Goal: Register for event/course

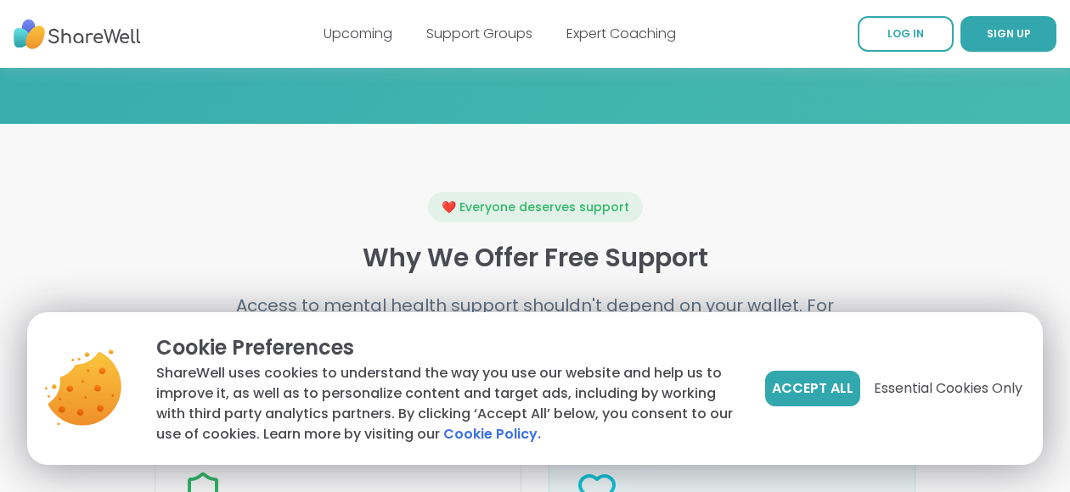
scroll to position [1868, 0]
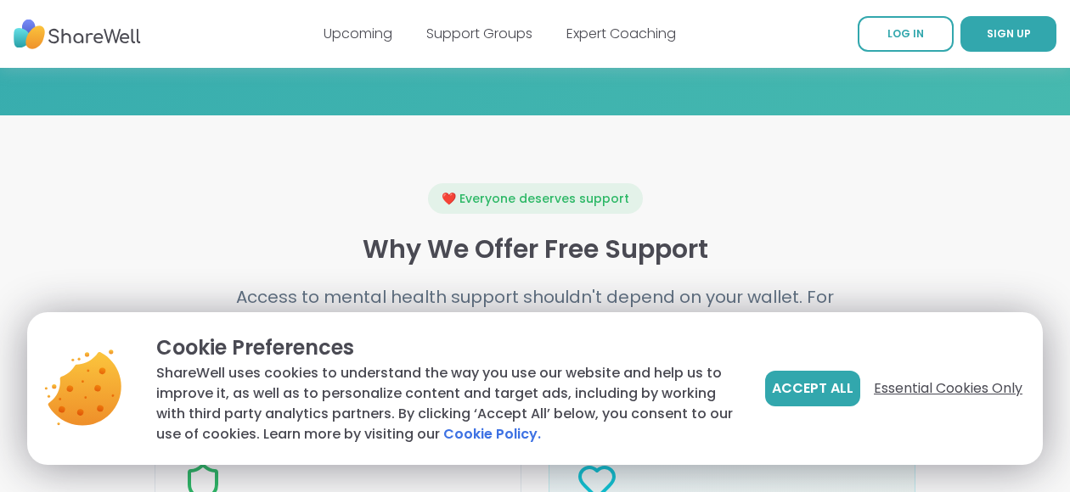
click at [893, 385] on span "Essential Cookies Only" at bounding box center [947, 389] width 149 height 20
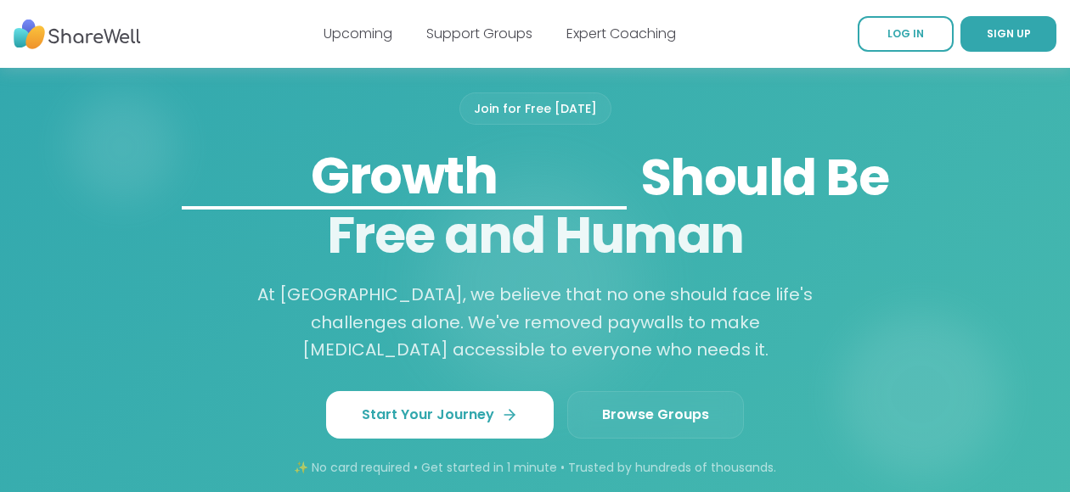
scroll to position [1180, 0]
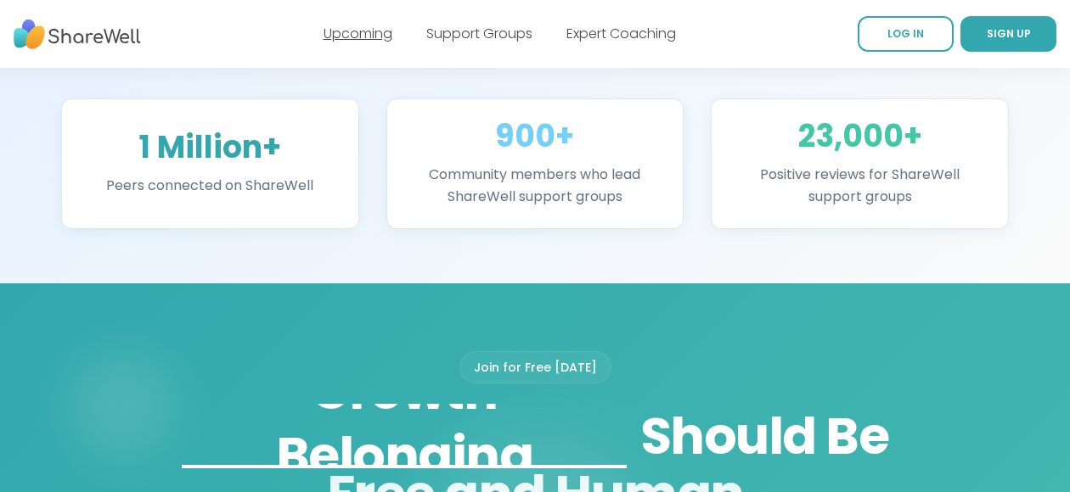
click at [336, 36] on link "Upcoming" at bounding box center [357, 34] width 69 height 20
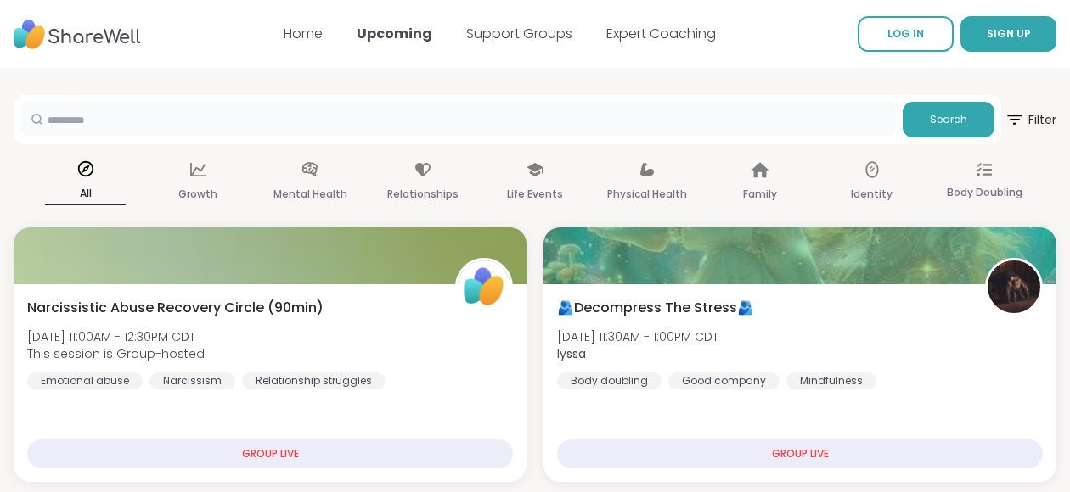
click at [865, 123] on input "text" at bounding box center [457, 119] width 875 height 34
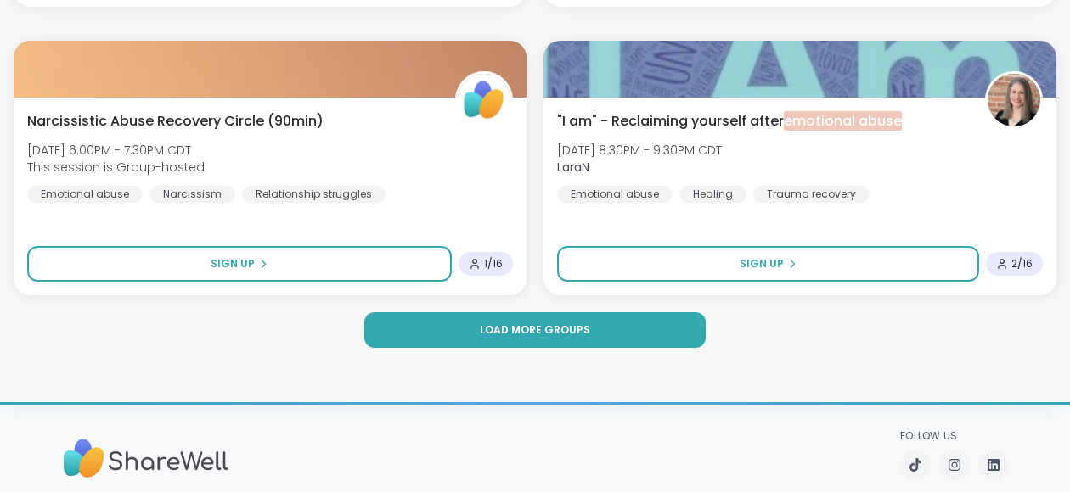
scroll to position [5178, 0]
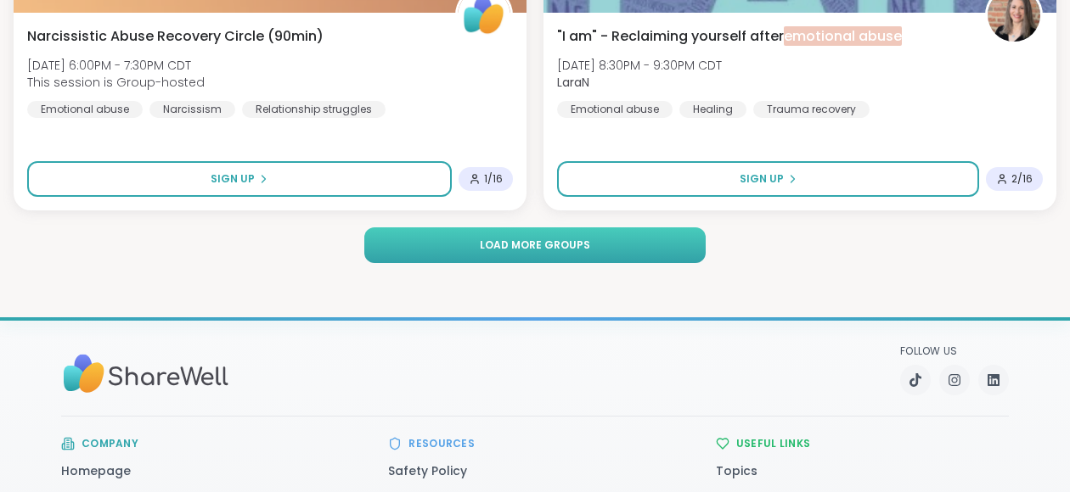
click at [520, 258] on button "Load more groups" at bounding box center [534, 246] width 340 height 36
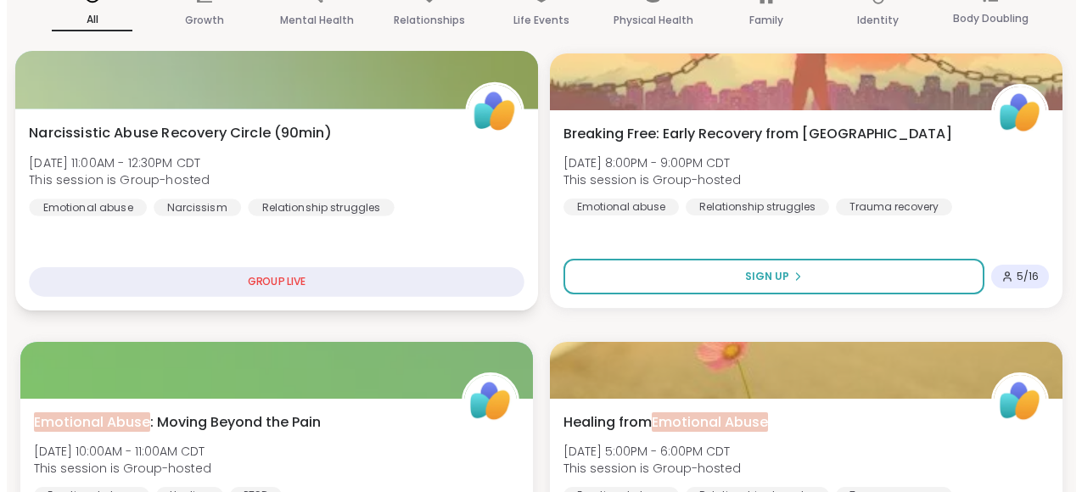
scroll to position [0, 0]
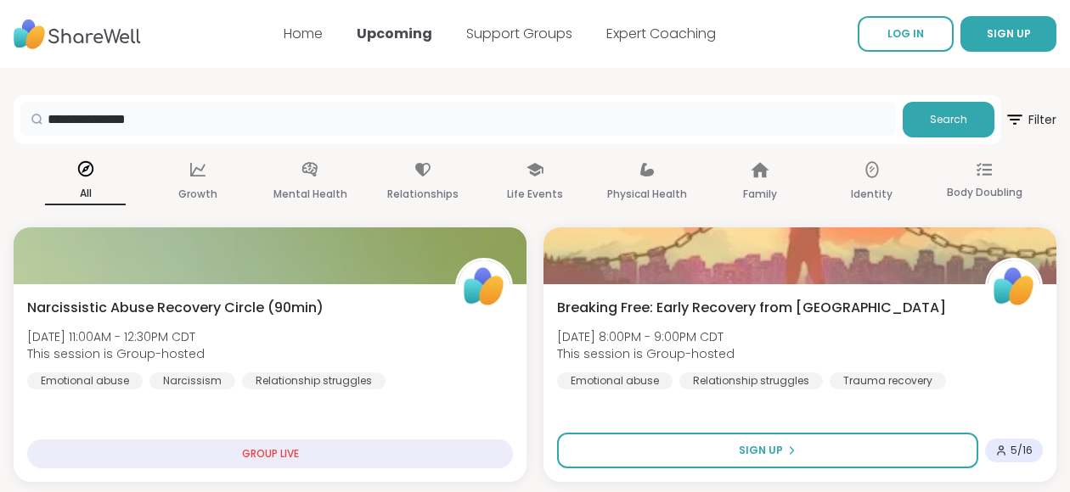
drag, startPoint x: 277, startPoint y: 120, endPoint x: -12, endPoint y: 114, distance: 288.7
type input "**********"
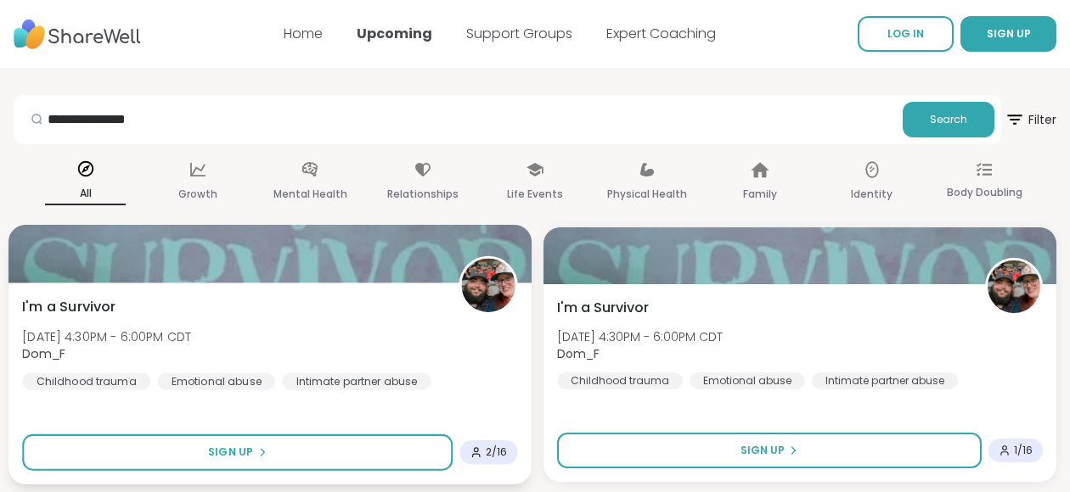
click at [84, 310] on span "I'm a Survivor" at bounding box center [68, 307] width 93 height 20
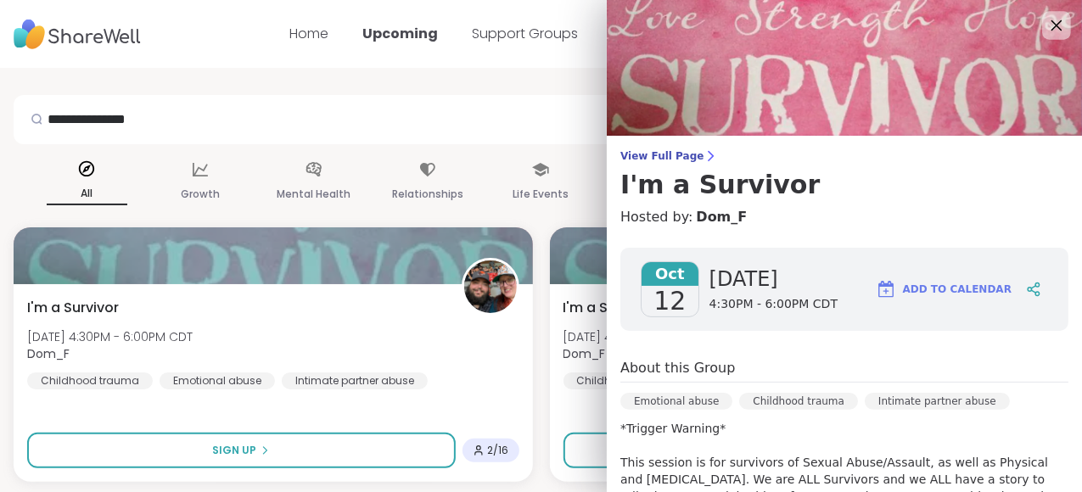
click at [1052, 27] on icon at bounding box center [1057, 25] width 11 height 11
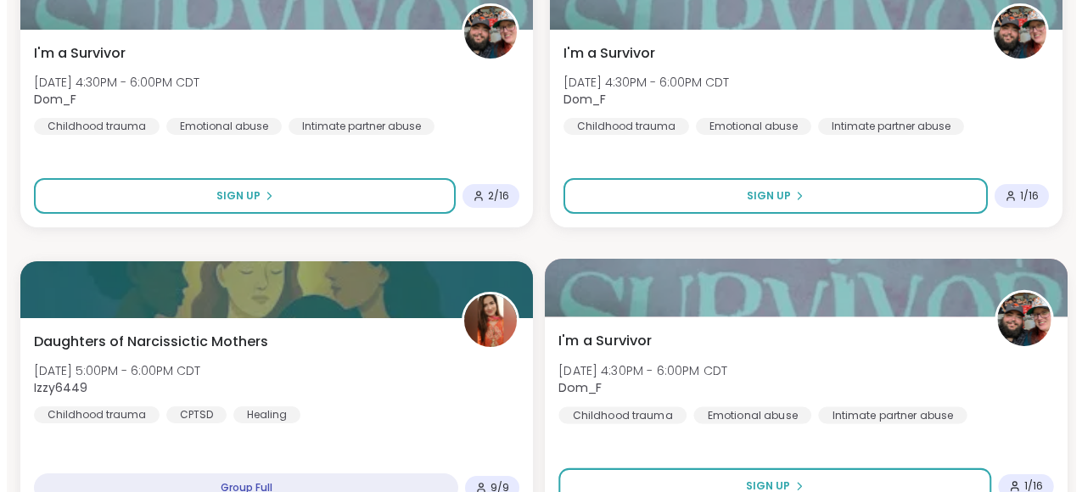
scroll to position [509, 0]
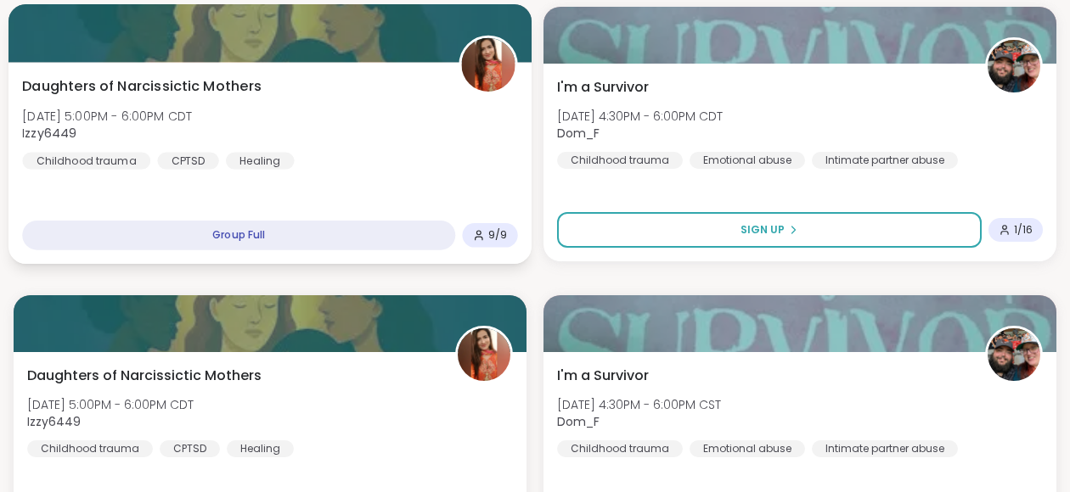
click at [251, 88] on span "Daughters of Narcissictic Mothers" at bounding box center [141, 86] width 239 height 20
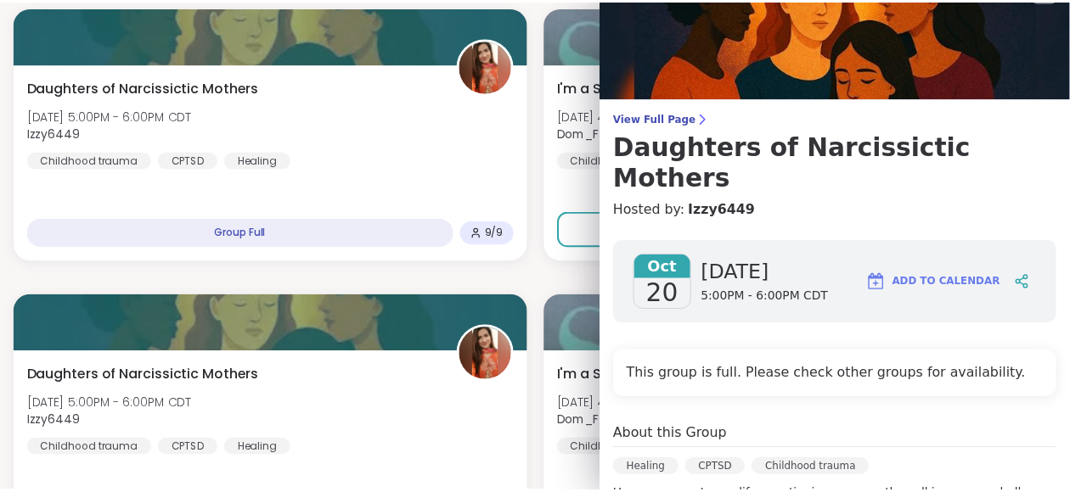
scroll to position [0, 0]
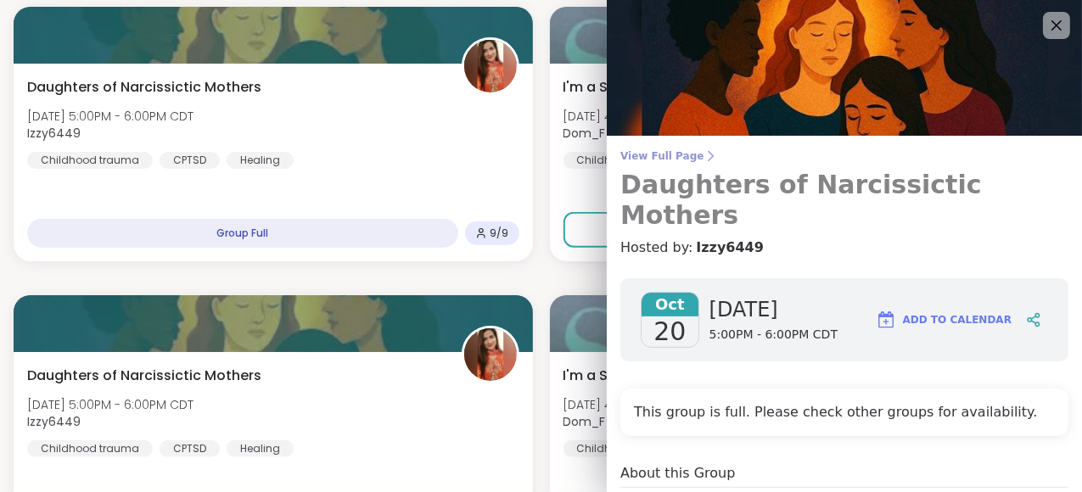
click at [662, 153] on span "View Full Page" at bounding box center [845, 156] width 448 height 14
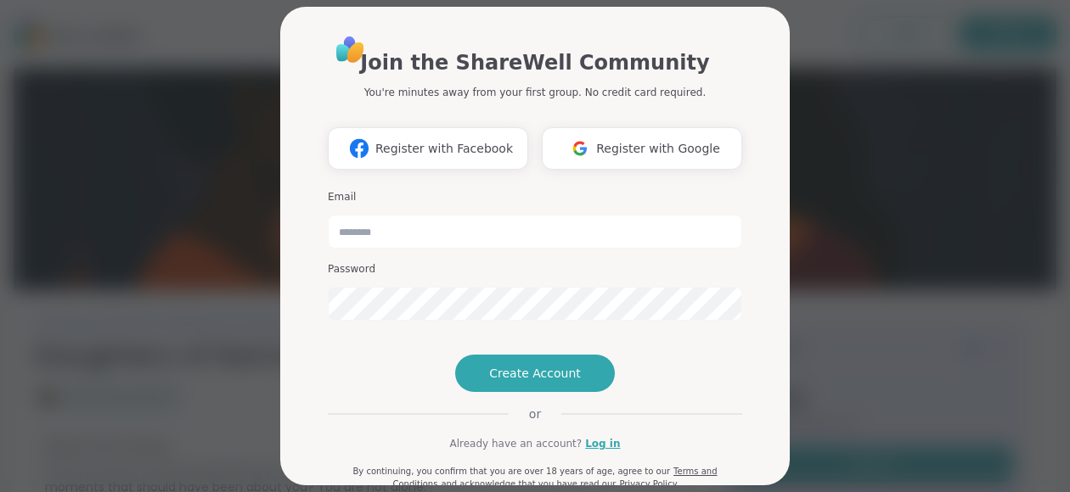
click at [877, 232] on div "Join the ShareWell Community You're minutes away from your first group. No cred…" at bounding box center [534, 246] width 1049 height 492
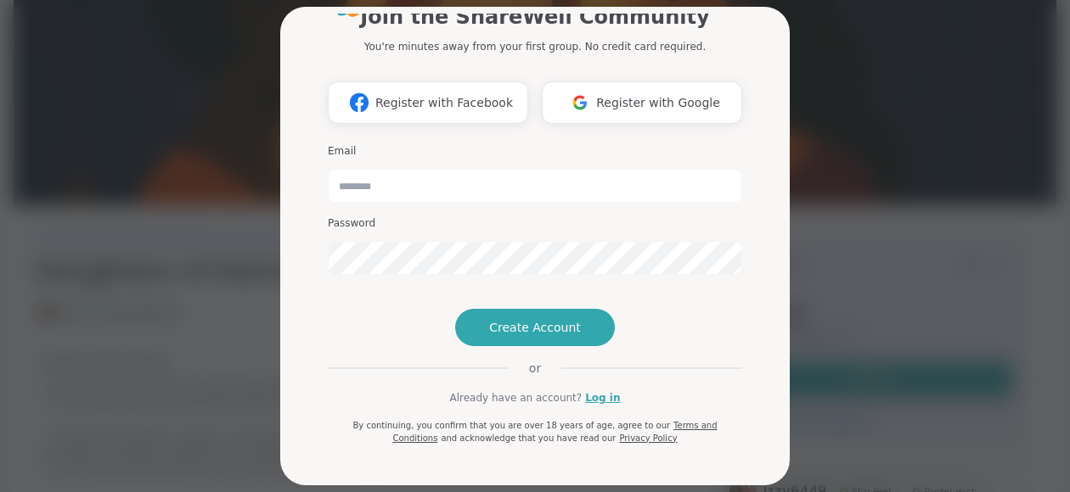
scroll to position [170, 0]
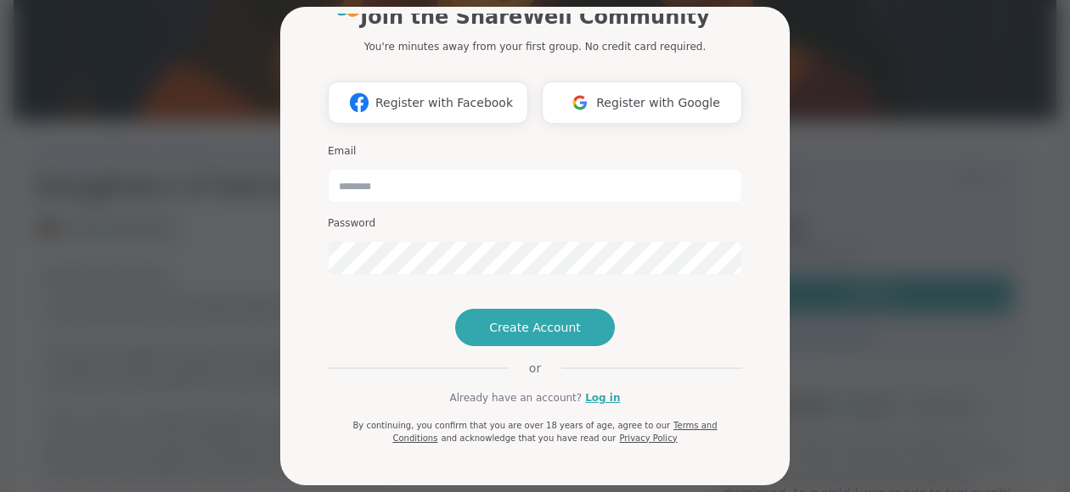
click at [899, 248] on div "Join the ShareWell Community You're minutes away from your first group. No cred…" at bounding box center [534, 246] width 1049 height 492
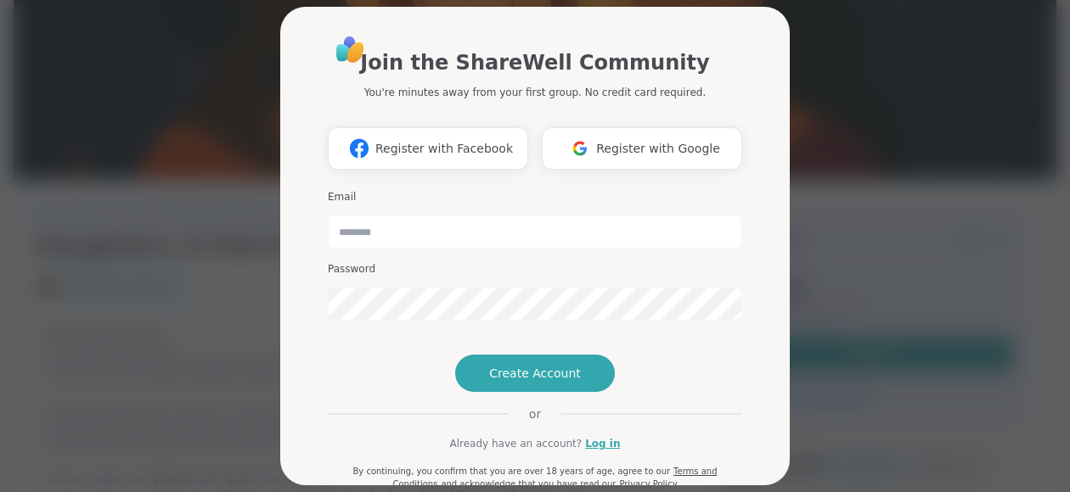
scroll to position [85, 0]
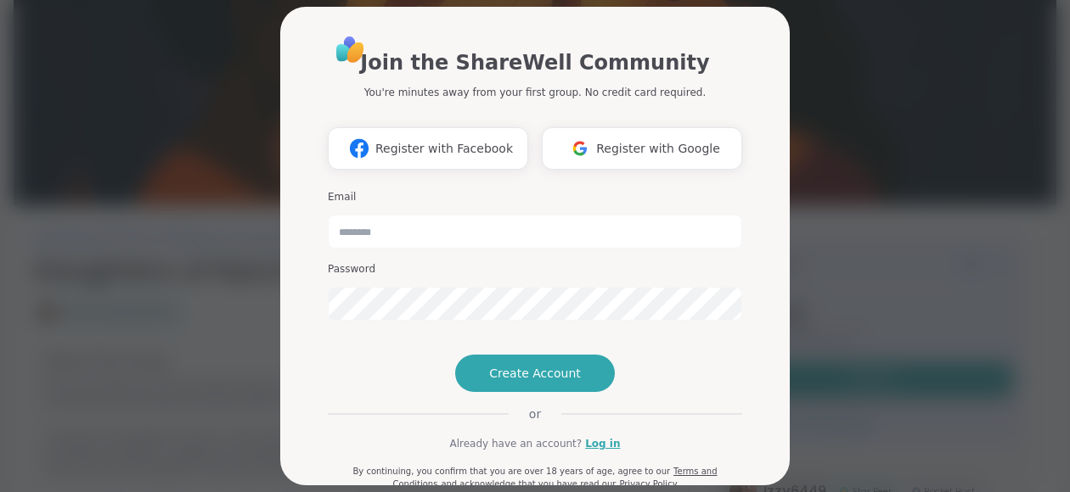
click at [837, 55] on div "Join the ShareWell Community You're minutes away from your first group. No cred…" at bounding box center [534, 246] width 1049 height 492
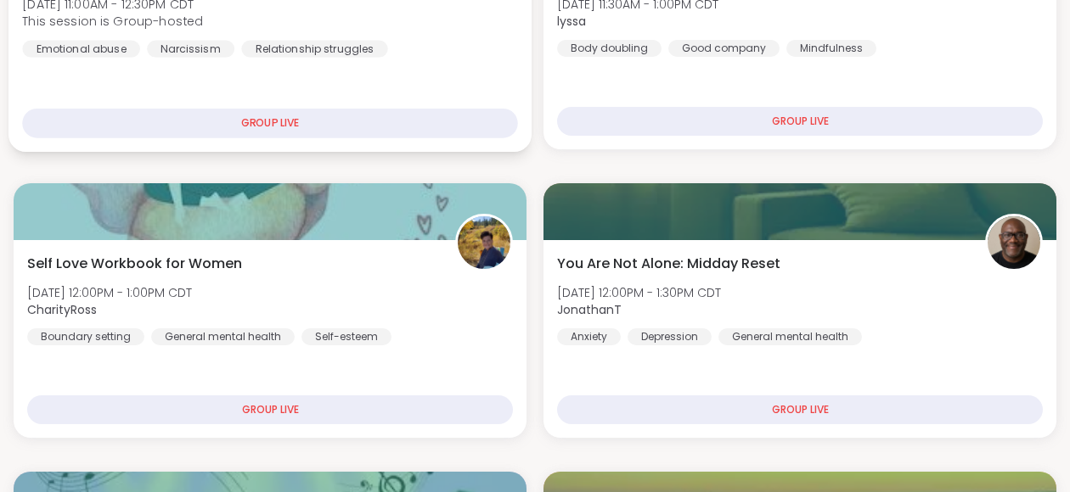
scroll to position [340, 0]
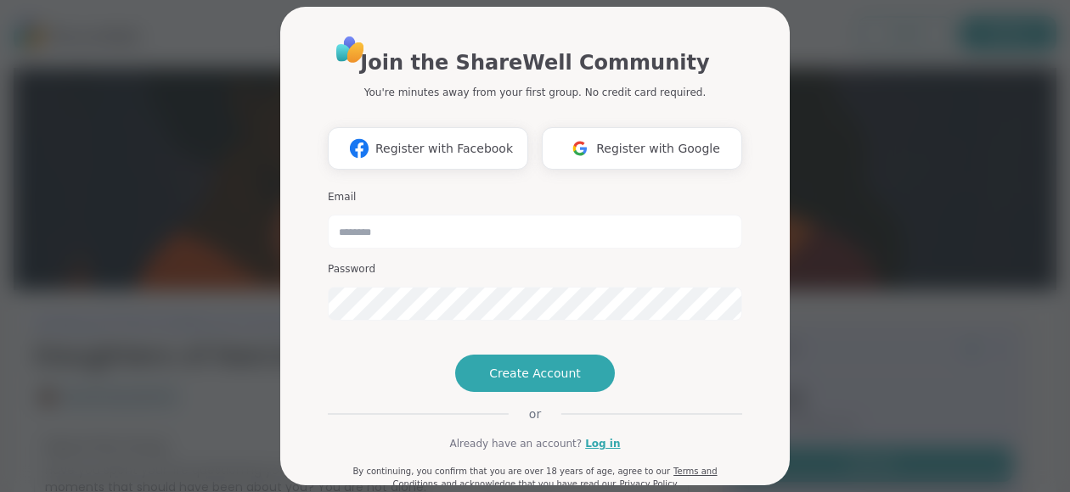
scroll to position [430, 0]
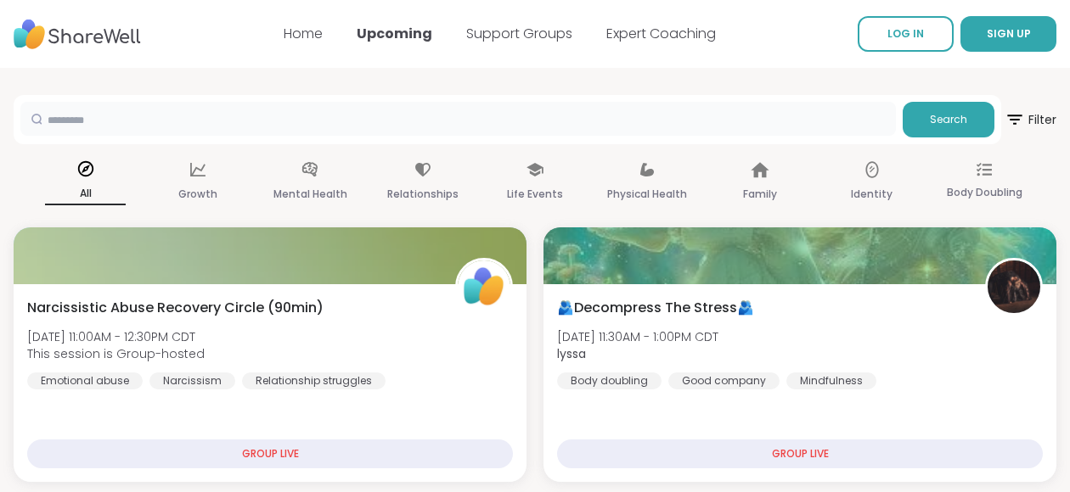
click at [598, 125] on input "text" at bounding box center [457, 119] width 875 height 34
type input "**********"
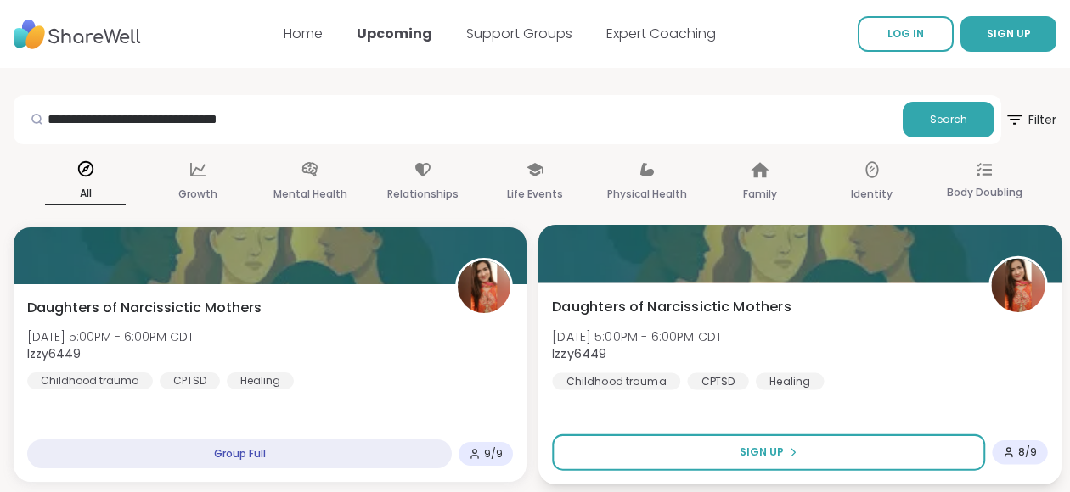
click at [793, 278] on div at bounding box center [799, 254] width 523 height 58
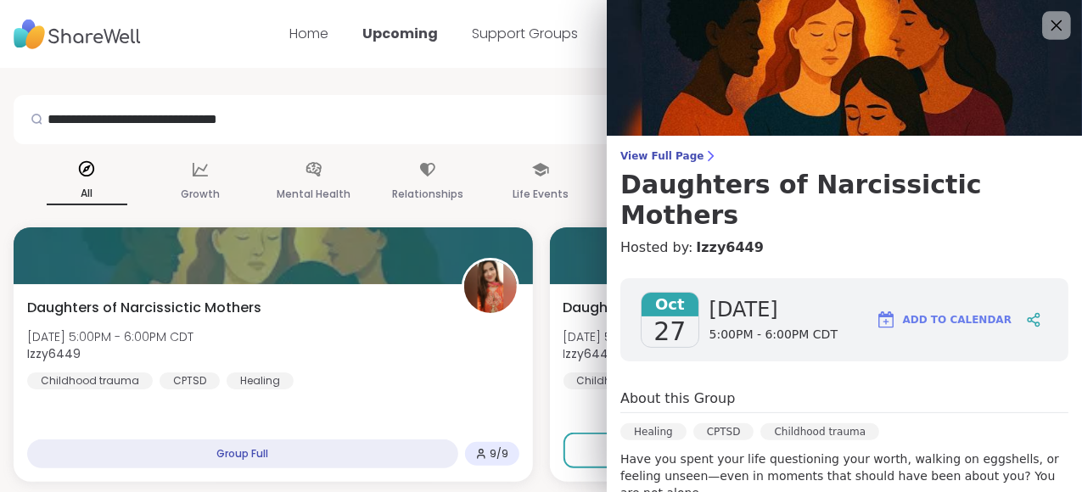
click at [1052, 24] on icon at bounding box center [1057, 25] width 11 height 11
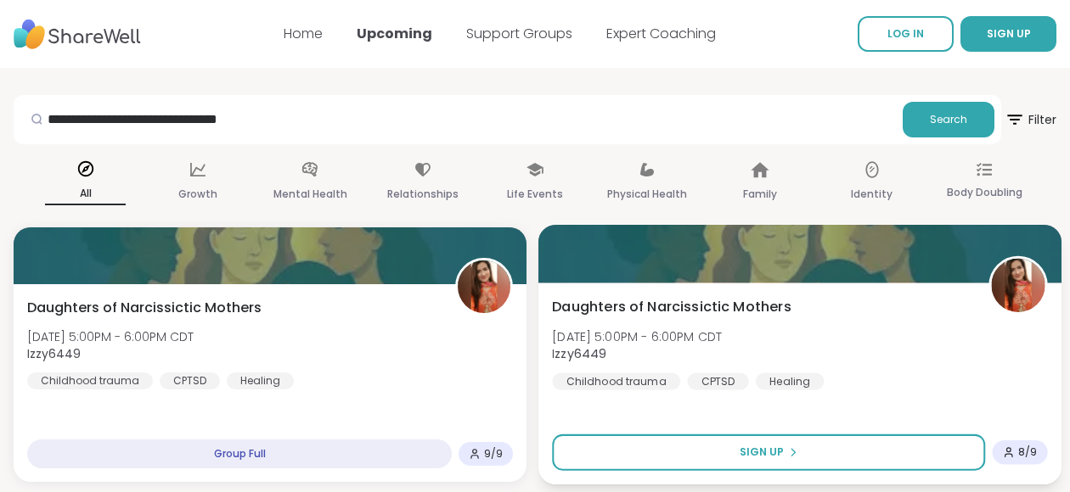
click at [885, 284] on div "Daughters of Narcissictic Mothers Mon, Oct 27 | 5:00PM - 6:00PM CDT Izzy6449 Ch…" at bounding box center [799, 384] width 523 height 202
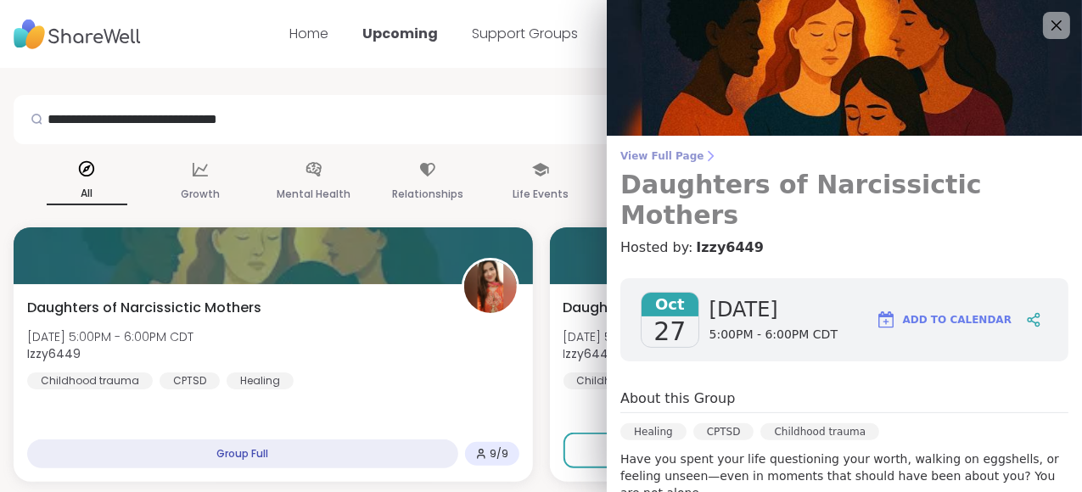
click at [671, 155] on span "View Full Page" at bounding box center [845, 156] width 448 height 14
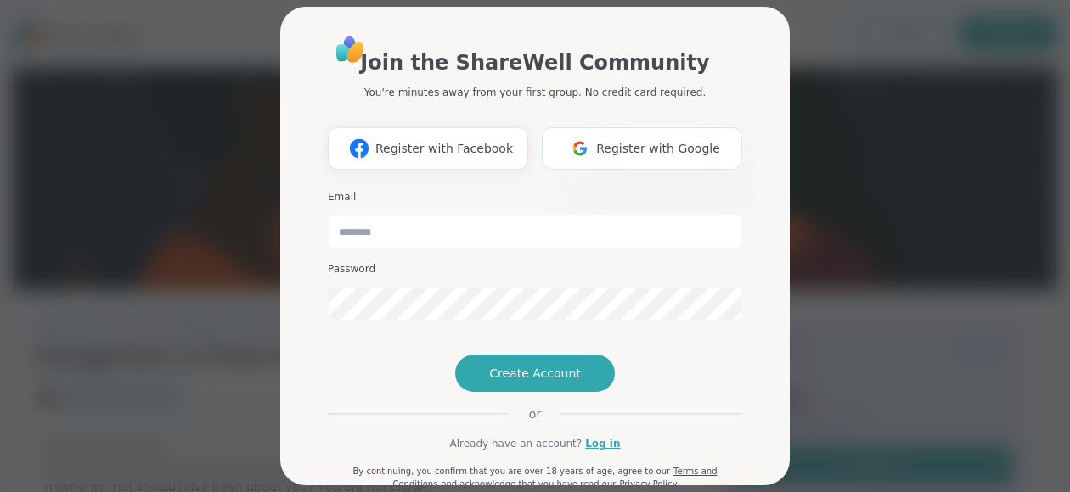
click at [596, 154] on img at bounding box center [580, 147] width 32 height 31
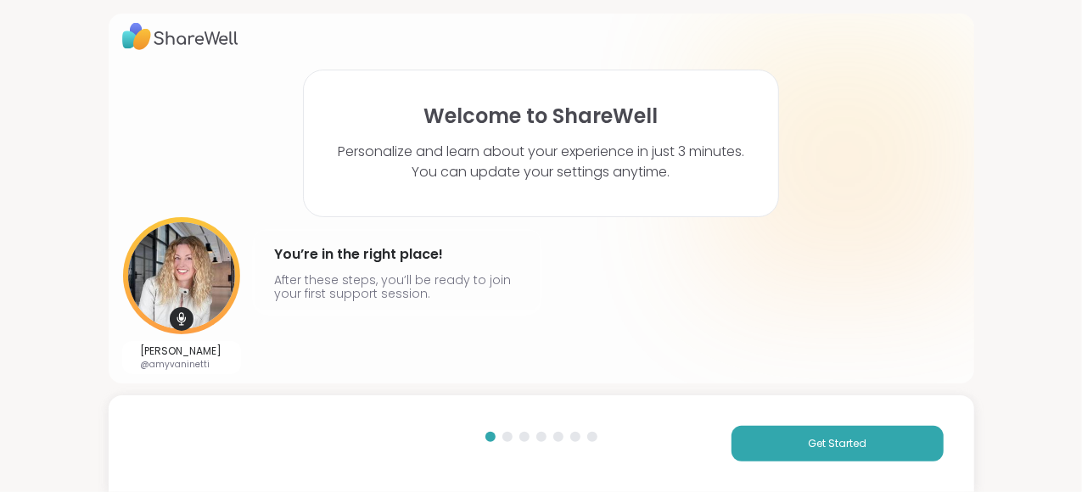
scroll to position [14, 0]
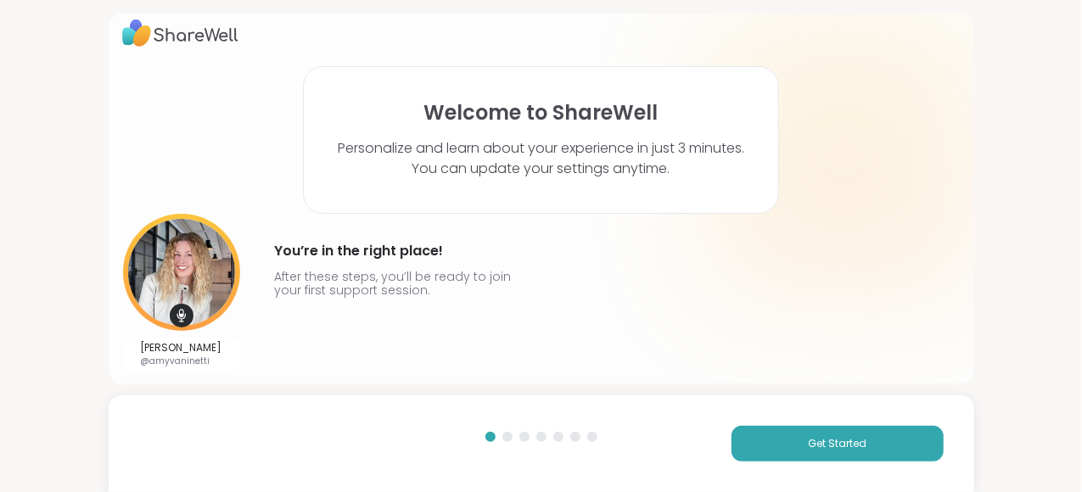
click at [723, 427] on div "Get Started" at bounding box center [774, 444] width 340 height 36
click at [737, 440] on button "Get Started" at bounding box center [838, 444] width 212 height 36
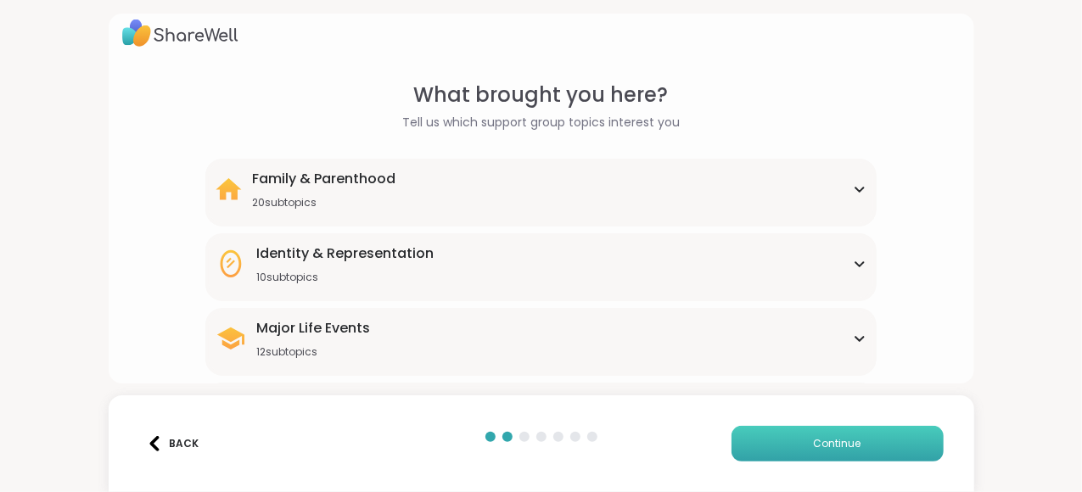
click at [737, 441] on button "Continue" at bounding box center [838, 444] width 212 height 36
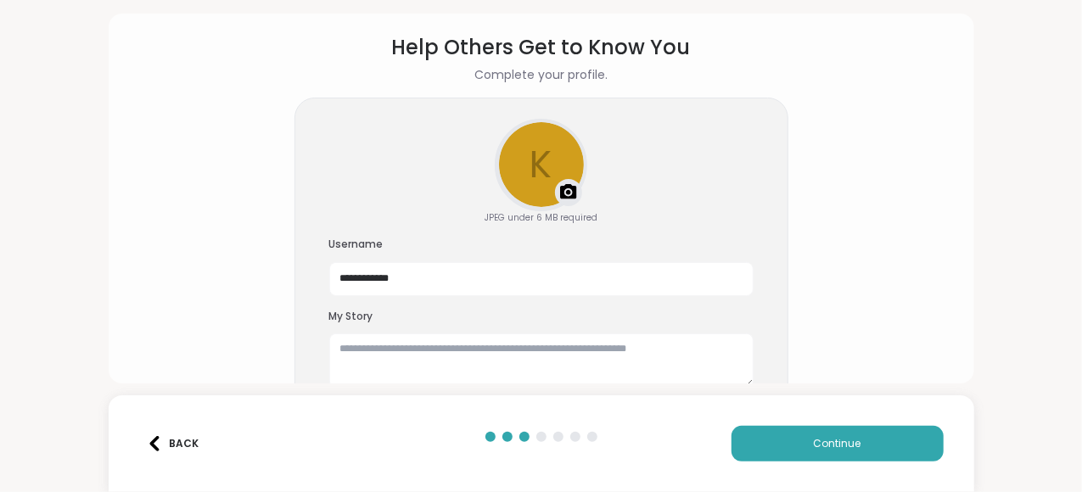
scroll to position [87, 0]
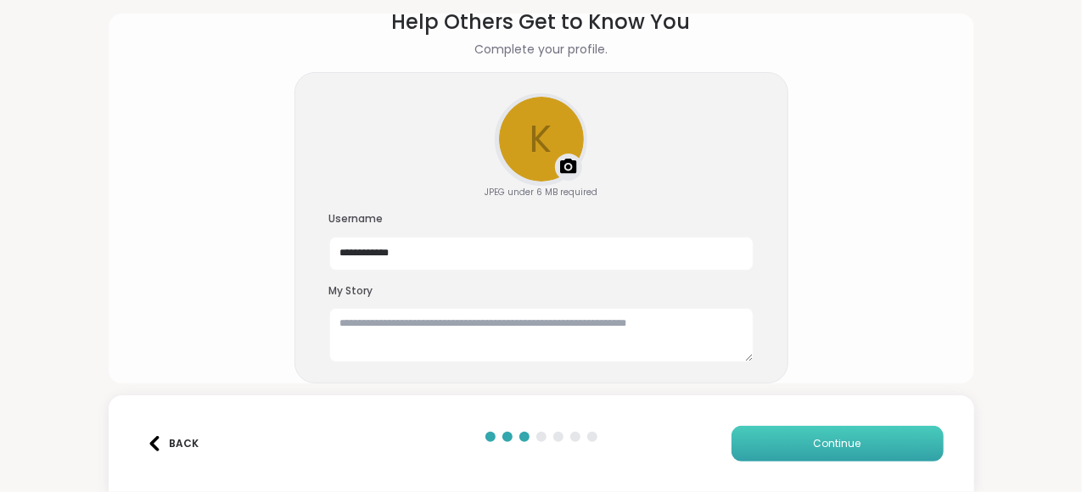
click at [774, 434] on button "Continue" at bounding box center [838, 444] width 212 height 36
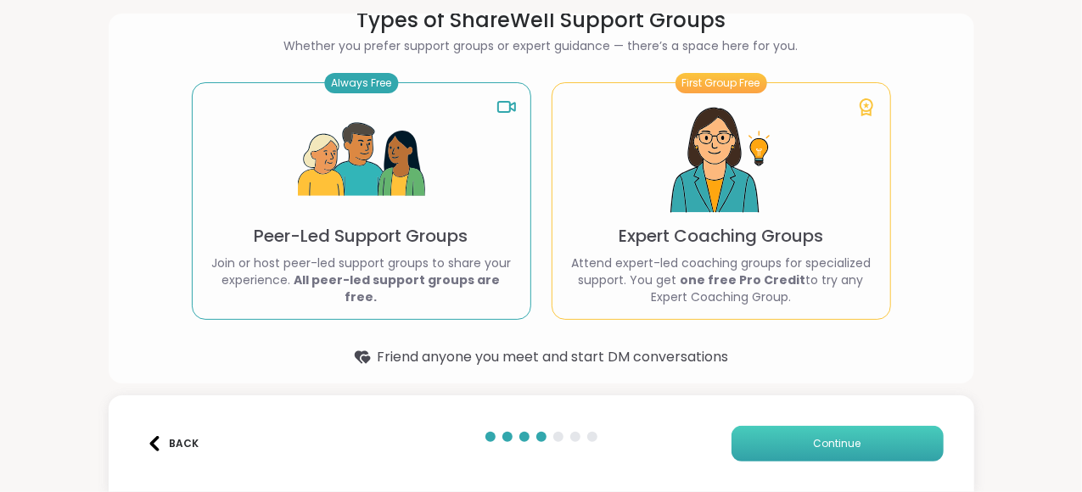
click at [740, 444] on button "Continue" at bounding box center [838, 444] width 212 height 36
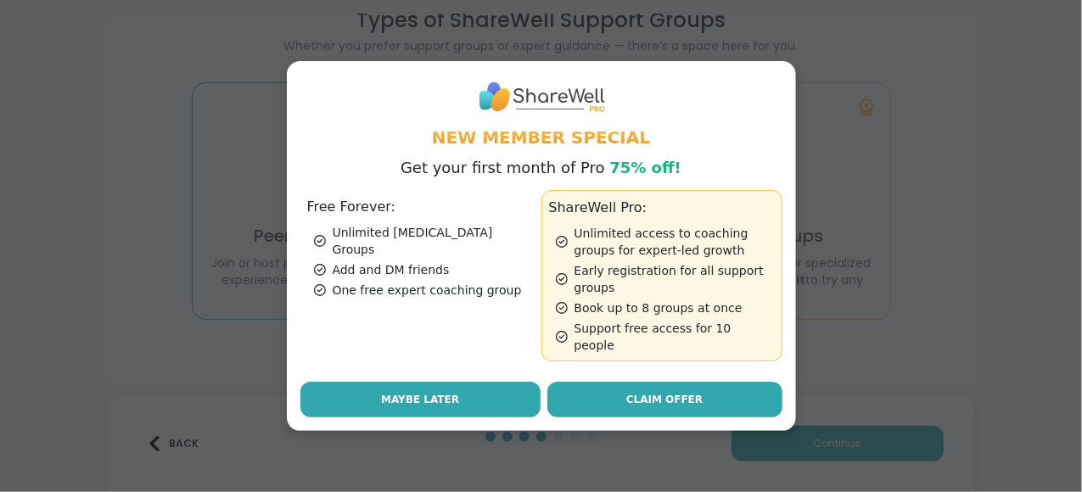
click at [471, 395] on button "Maybe Later" at bounding box center [421, 400] width 240 height 36
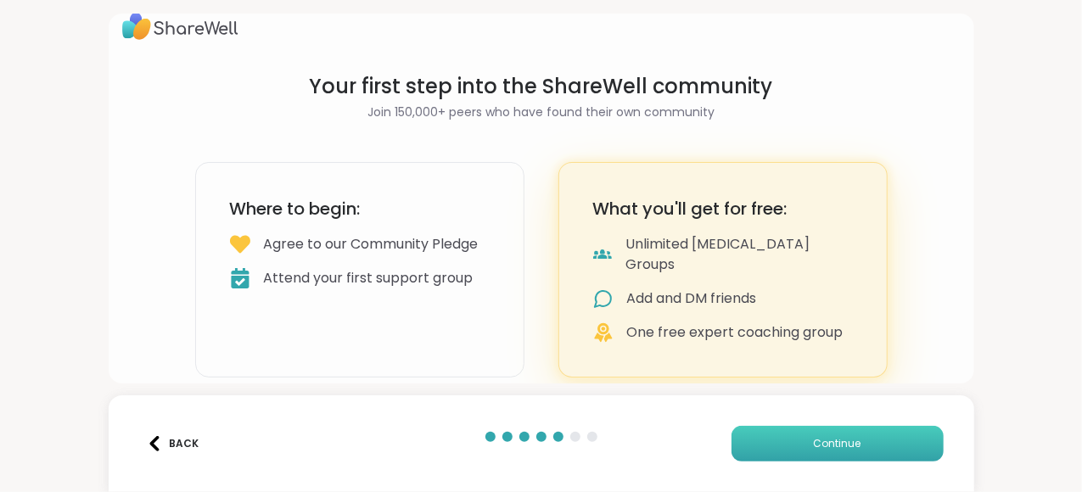
click at [757, 452] on button "Continue" at bounding box center [838, 444] width 212 height 36
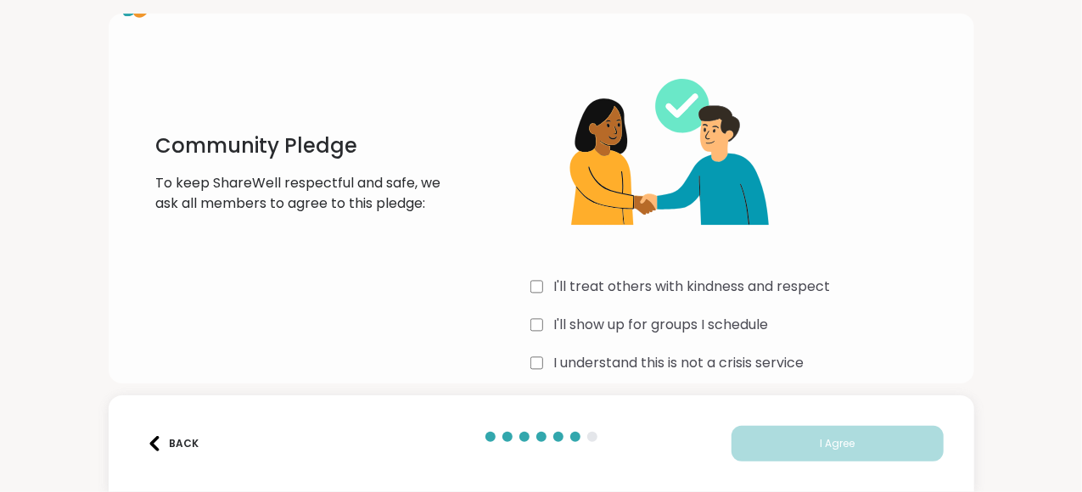
scroll to position [63, 0]
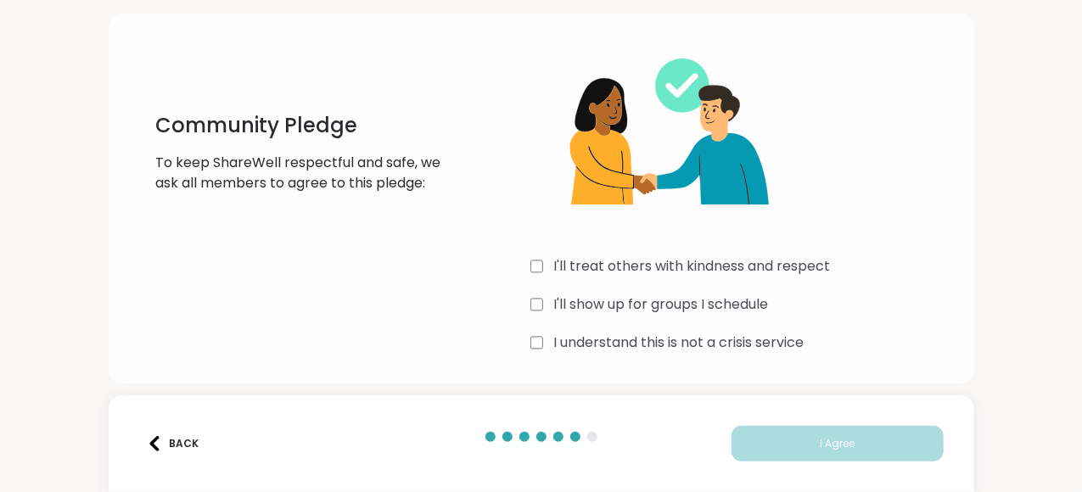
click at [539, 271] on div "I'll treat others with kindness and respect" at bounding box center [746, 266] width 430 height 20
click at [547, 306] on div "I'll show up for groups I schedule" at bounding box center [746, 305] width 430 height 20
click at [562, 338] on label "I understand this is not a crisis service" at bounding box center [678, 343] width 250 height 20
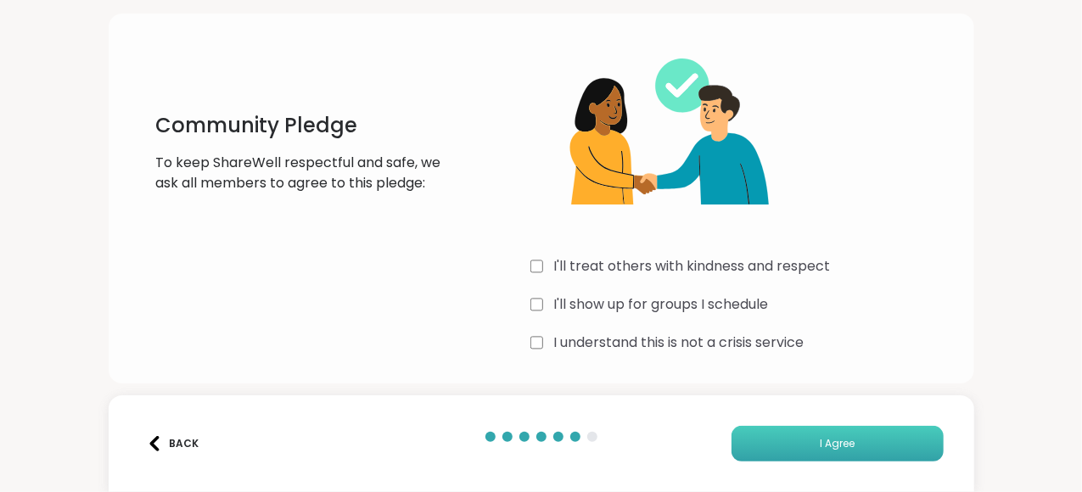
click at [820, 444] on span "I Agree" at bounding box center [837, 443] width 35 height 15
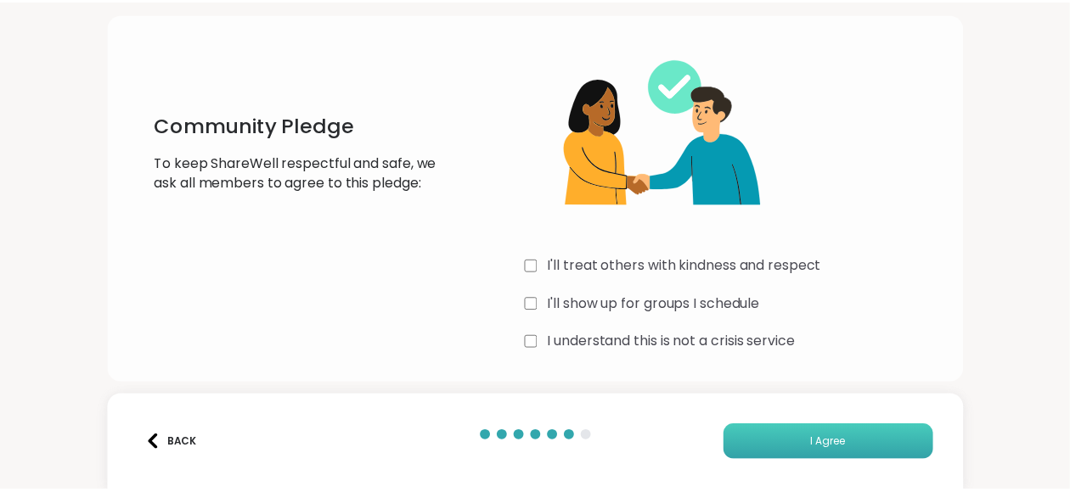
scroll to position [55, 0]
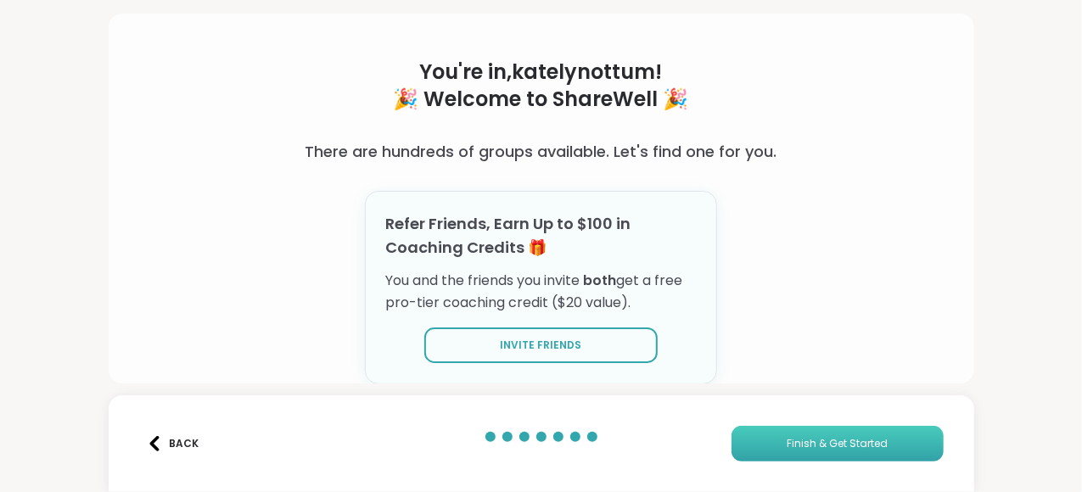
click at [834, 436] on span "Finish & Get Started" at bounding box center [837, 443] width 101 height 15
